Goal: Navigation & Orientation: Find specific page/section

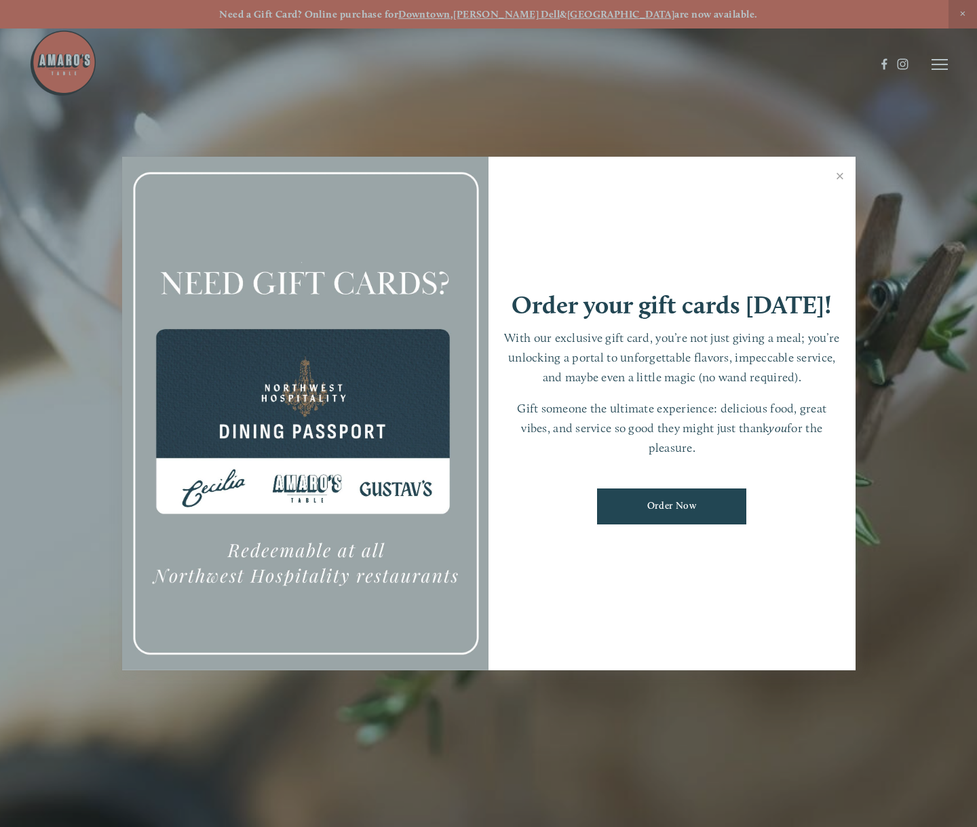
click at [839, 181] on link "Close" at bounding box center [840, 178] width 26 height 38
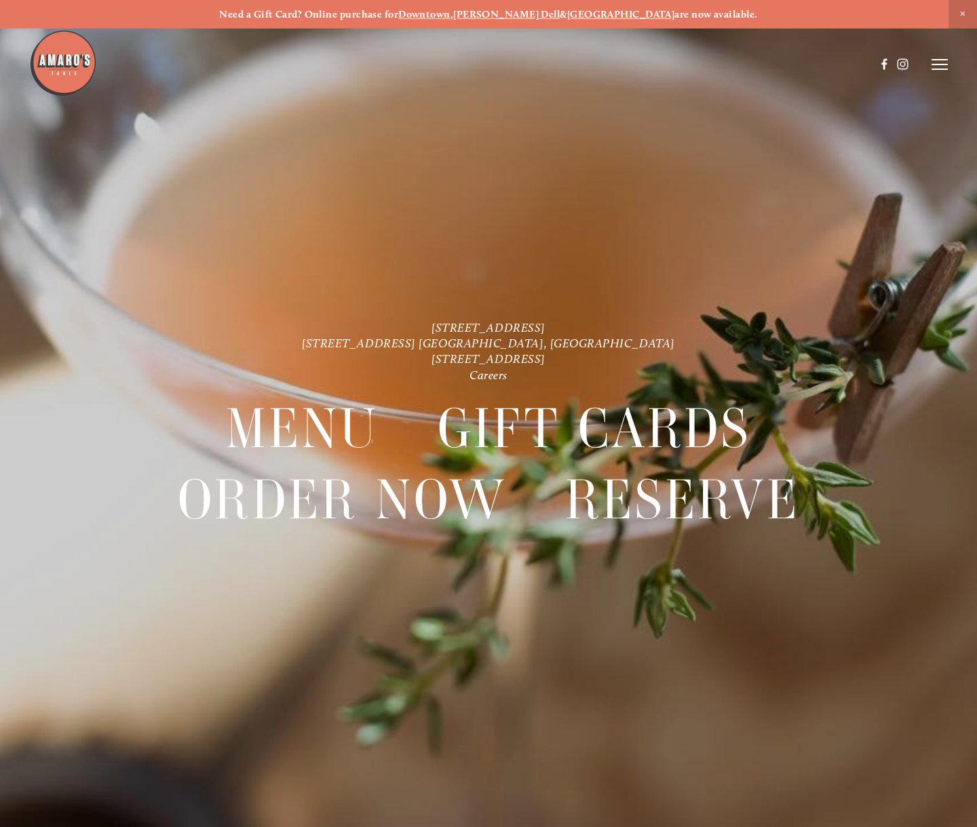
click at [938, 69] on icon at bounding box center [940, 64] width 16 height 12
click at [696, 67] on span "Menu" at bounding box center [698, 64] width 25 height 12
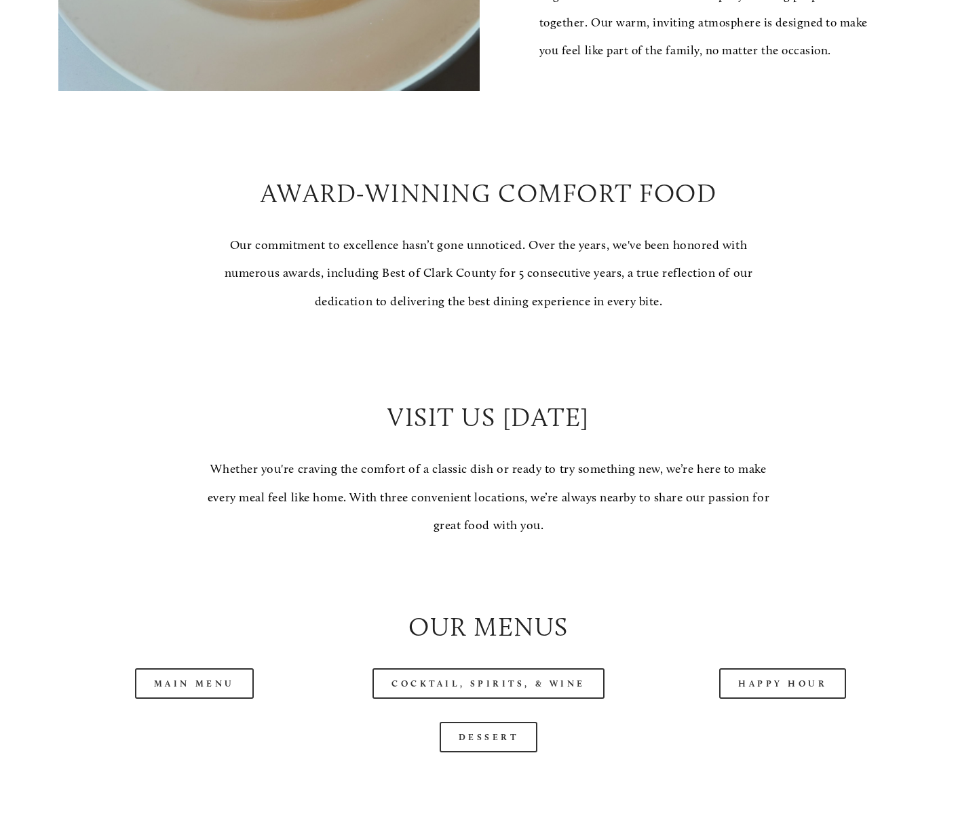
scroll to position [1159, 0]
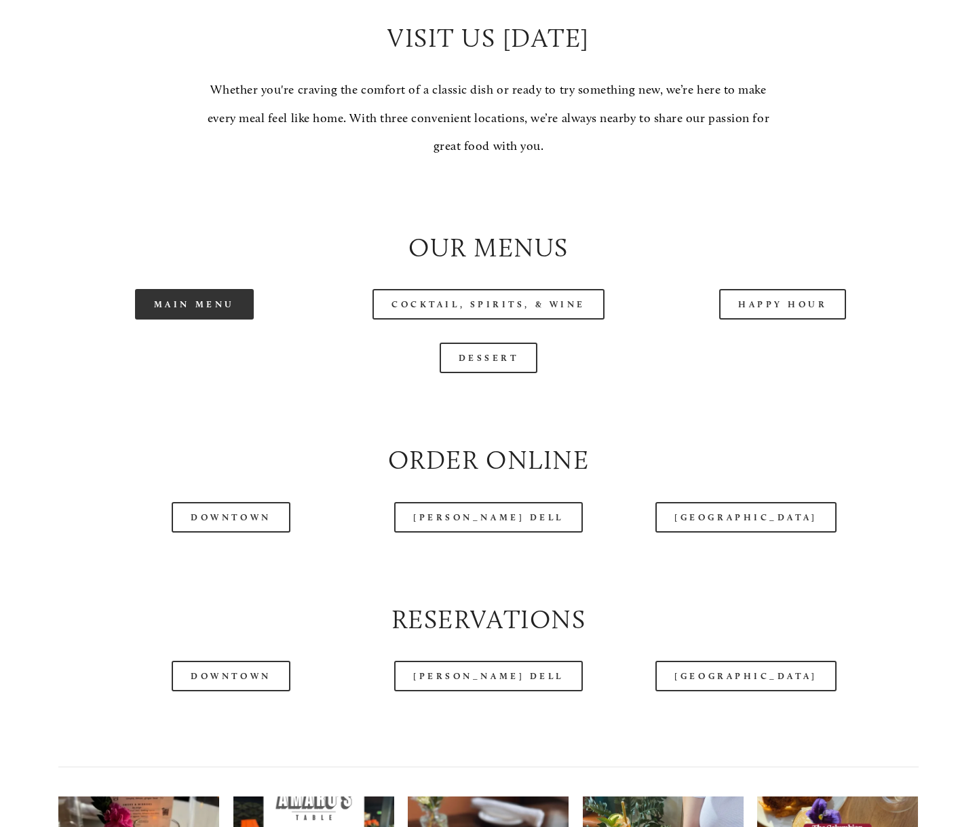
click at [234, 320] on link "Main Menu" at bounding box center [194, 304] width 119 height 31
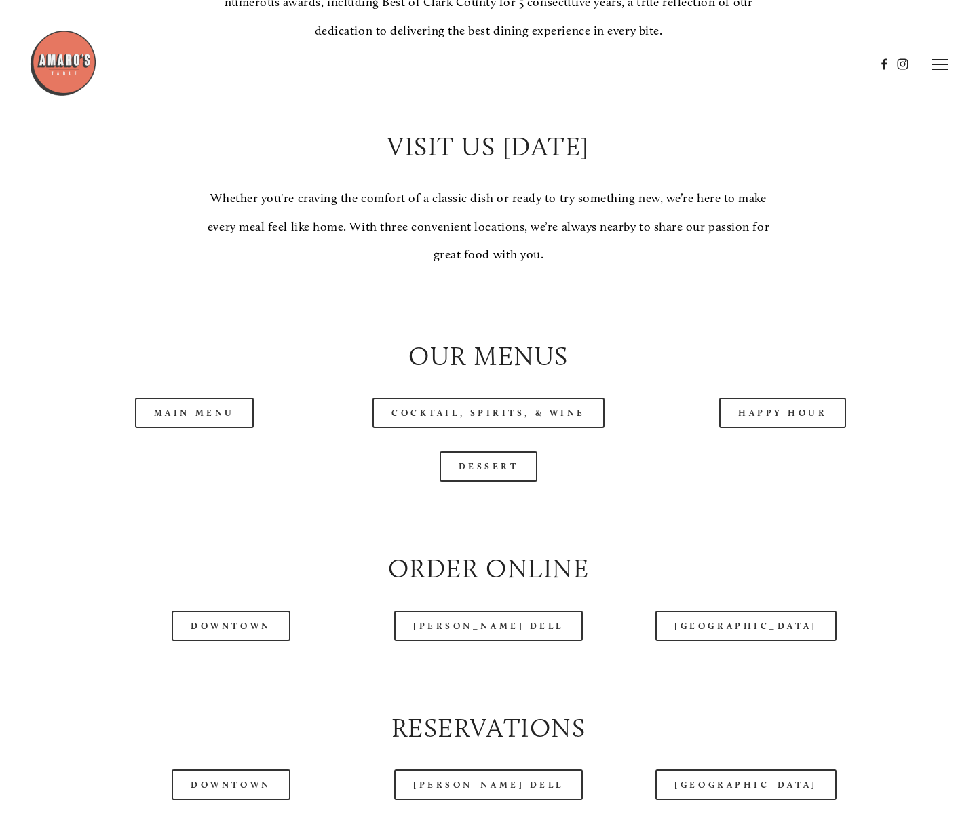
scroll to position [866, 0]
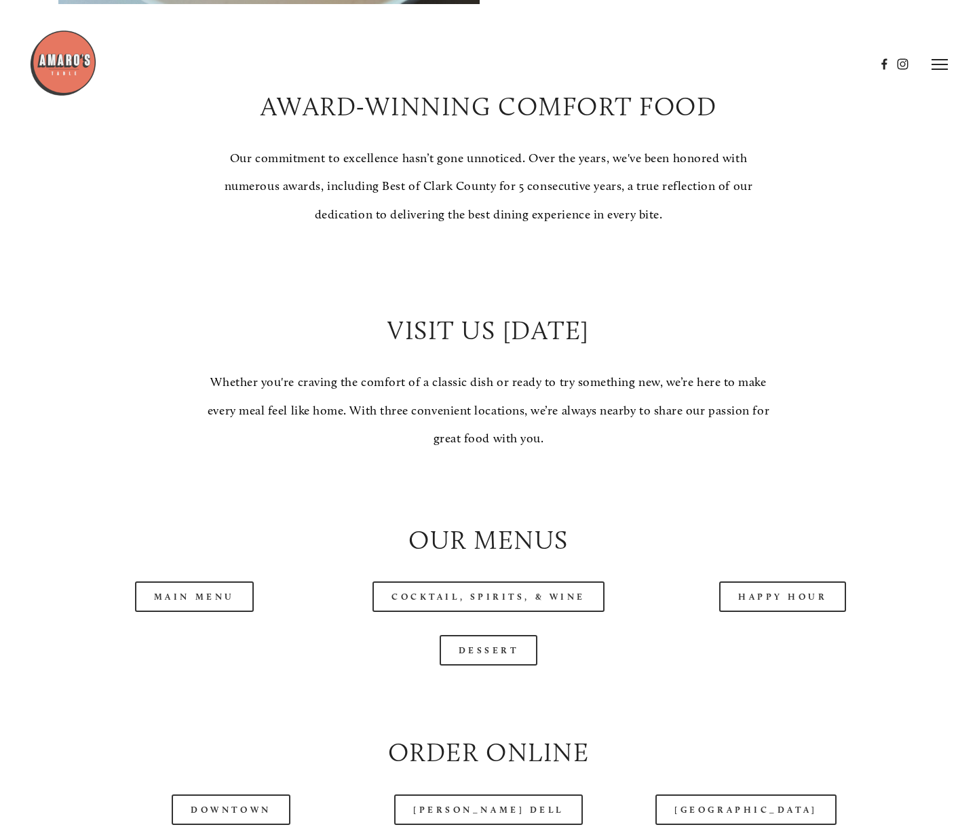
click at [66, 61] on img at bounding box center [63, 63] width 68 height 68
